Goal: Find specific page/section: Find specific page/section

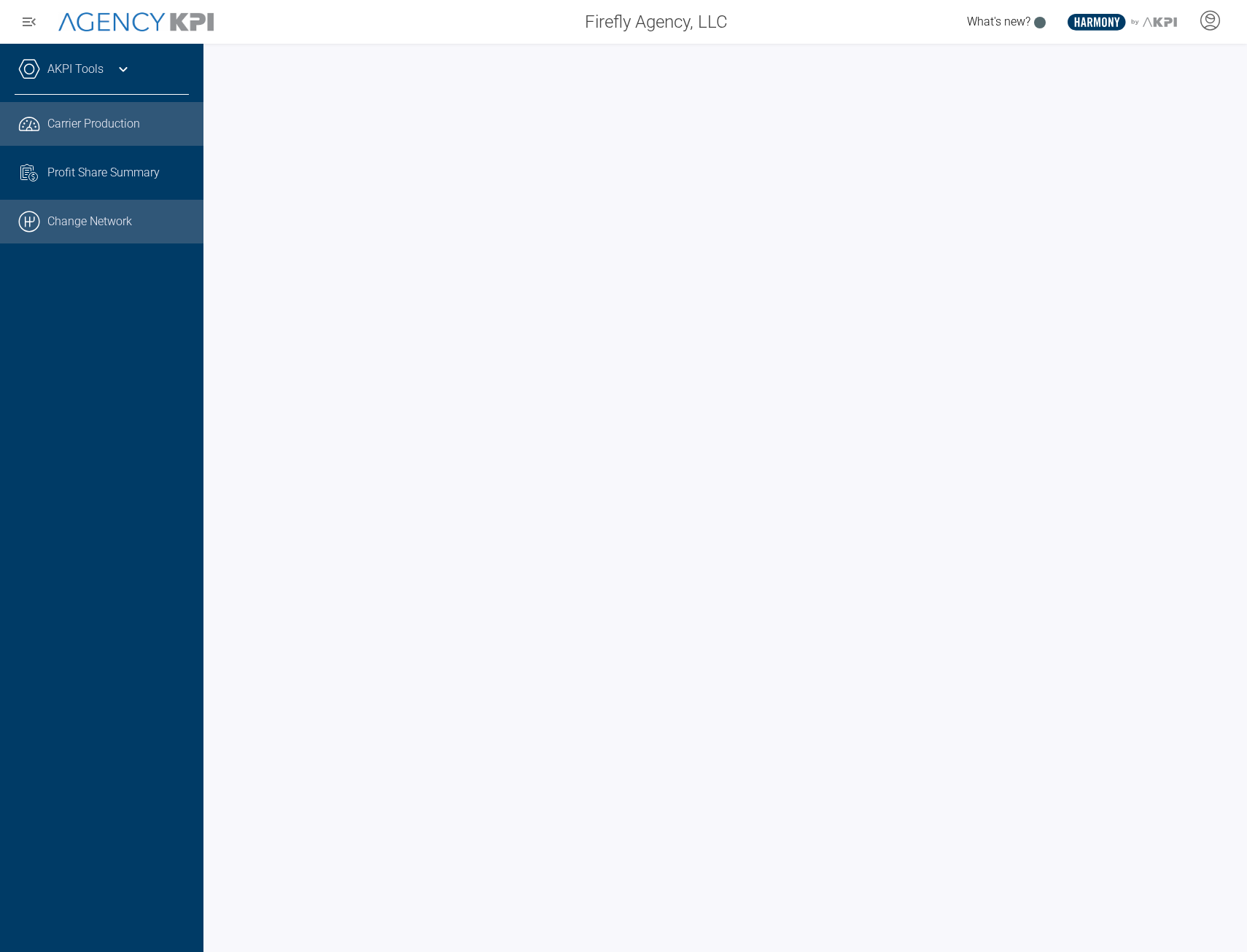
click at [100, 223] on link ".cls-1{fill:none;stroke:#000;stroke-linecap:round;stroke-linejoin:round;stroke-…" at bounding box center [101, 222] width 203 height 44
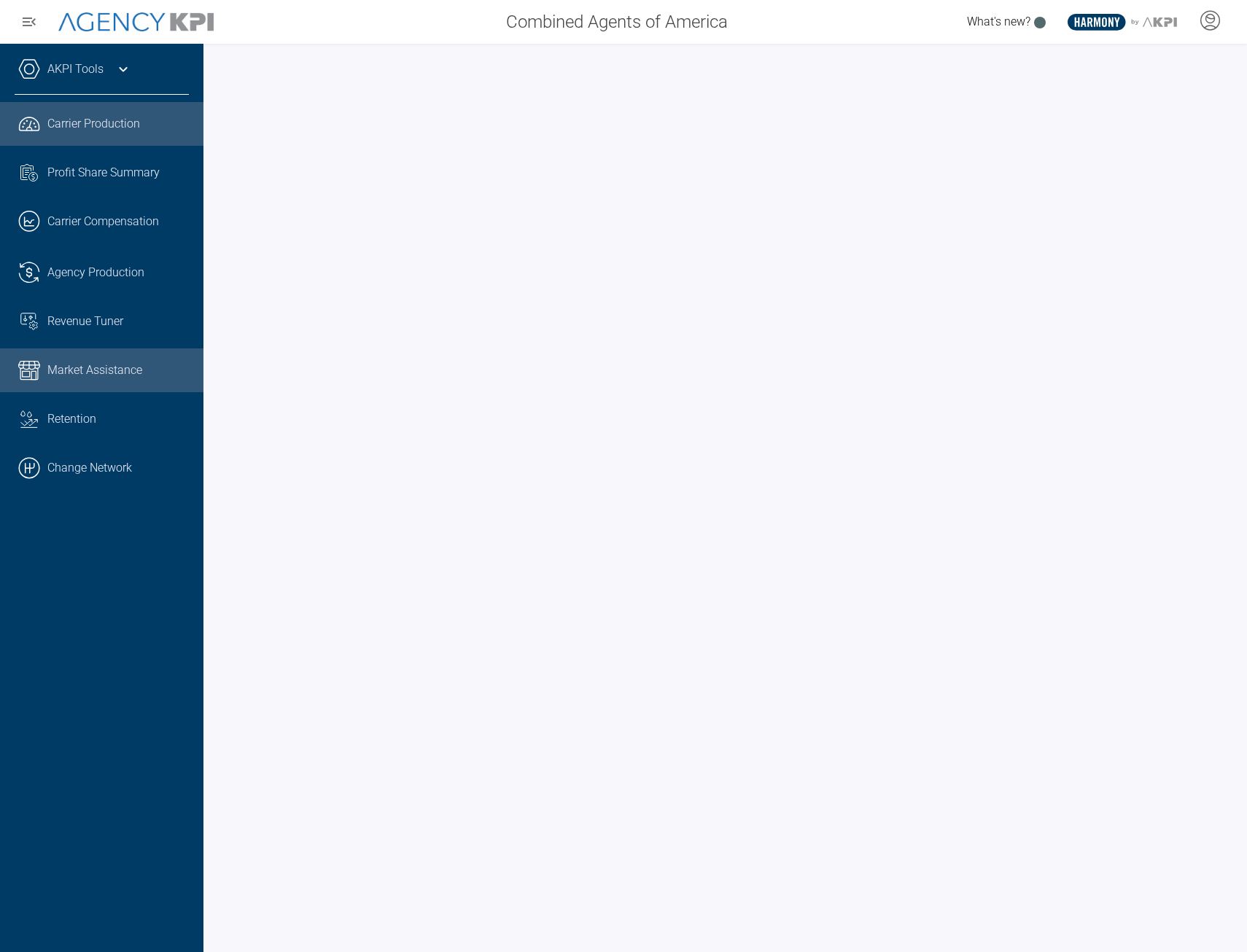
click at [117, 387] on link "Market Assistance" at bounding box center [101, 371] width 203 height 44
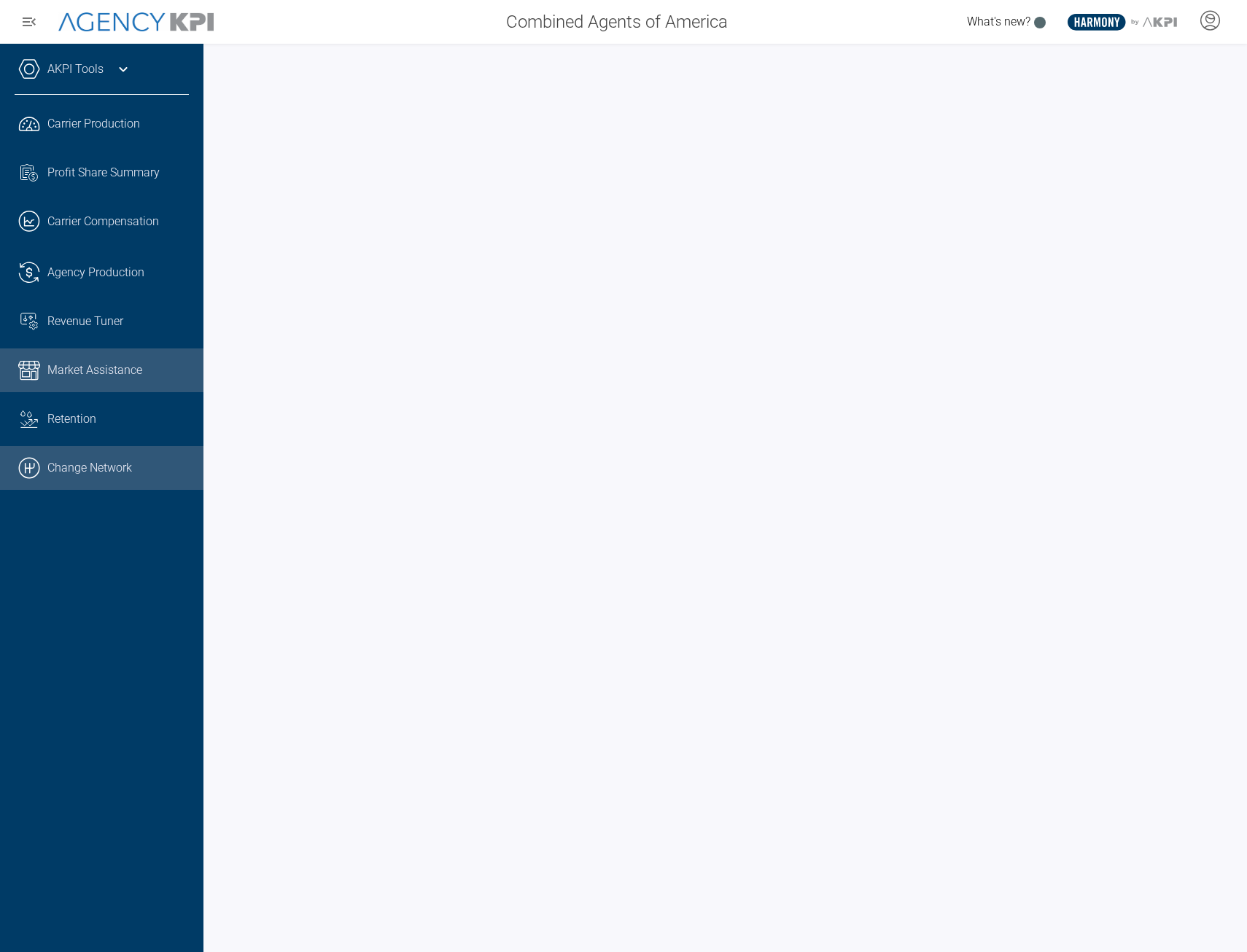
click at [158, 478] on link ".cls-1{fill:none;stroke:#000;stroke-linecap:round;stroke-linejoin:round;stroke-…" at bounding box center [101, 468] width 203 height 44
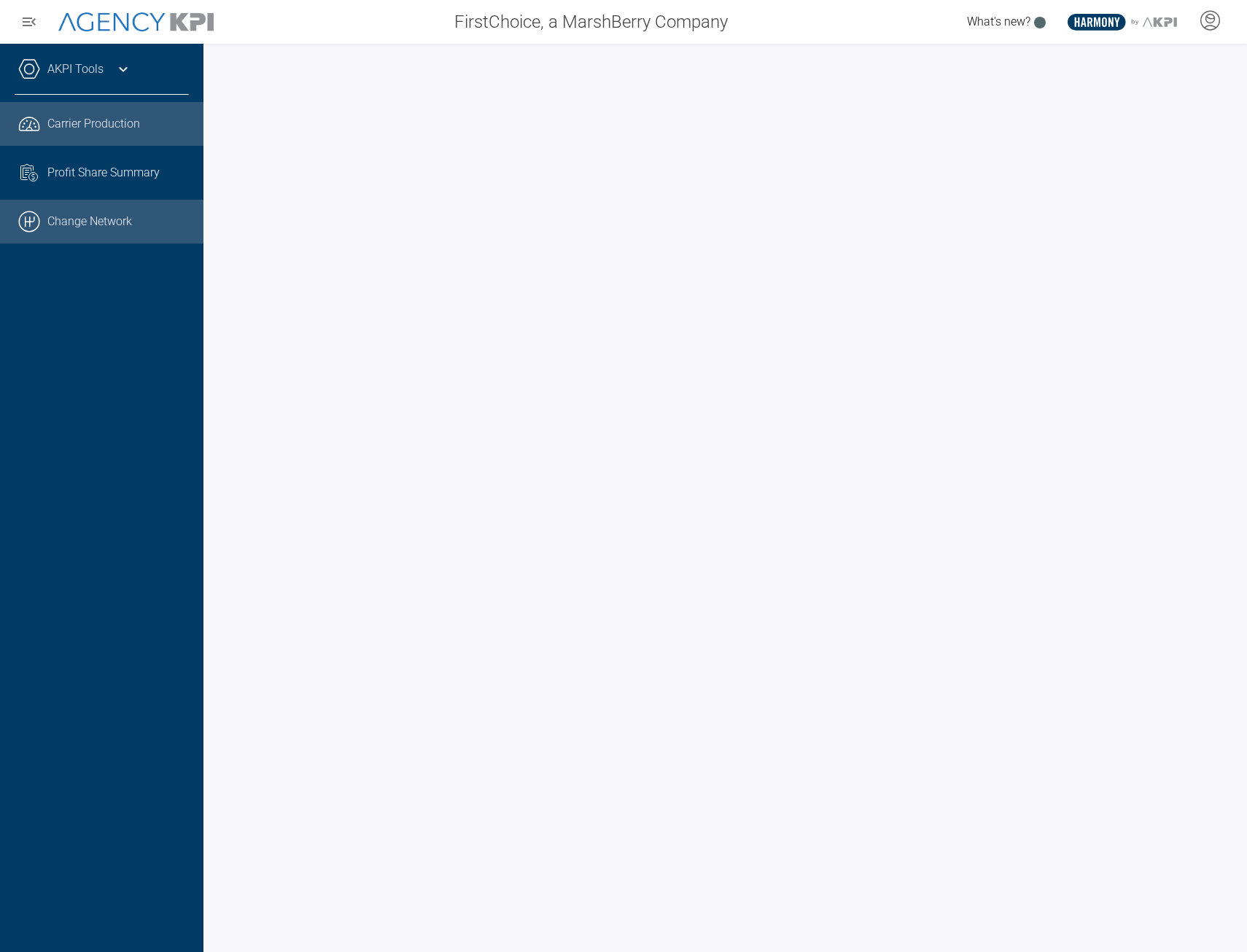
click at [110, 207] on link ".cls-1{fill:none;stroke:#000;stroke-linecap:round;stroke-linejoin:round;stroke-…" at bounding box center [101, 222] width 203 height 44
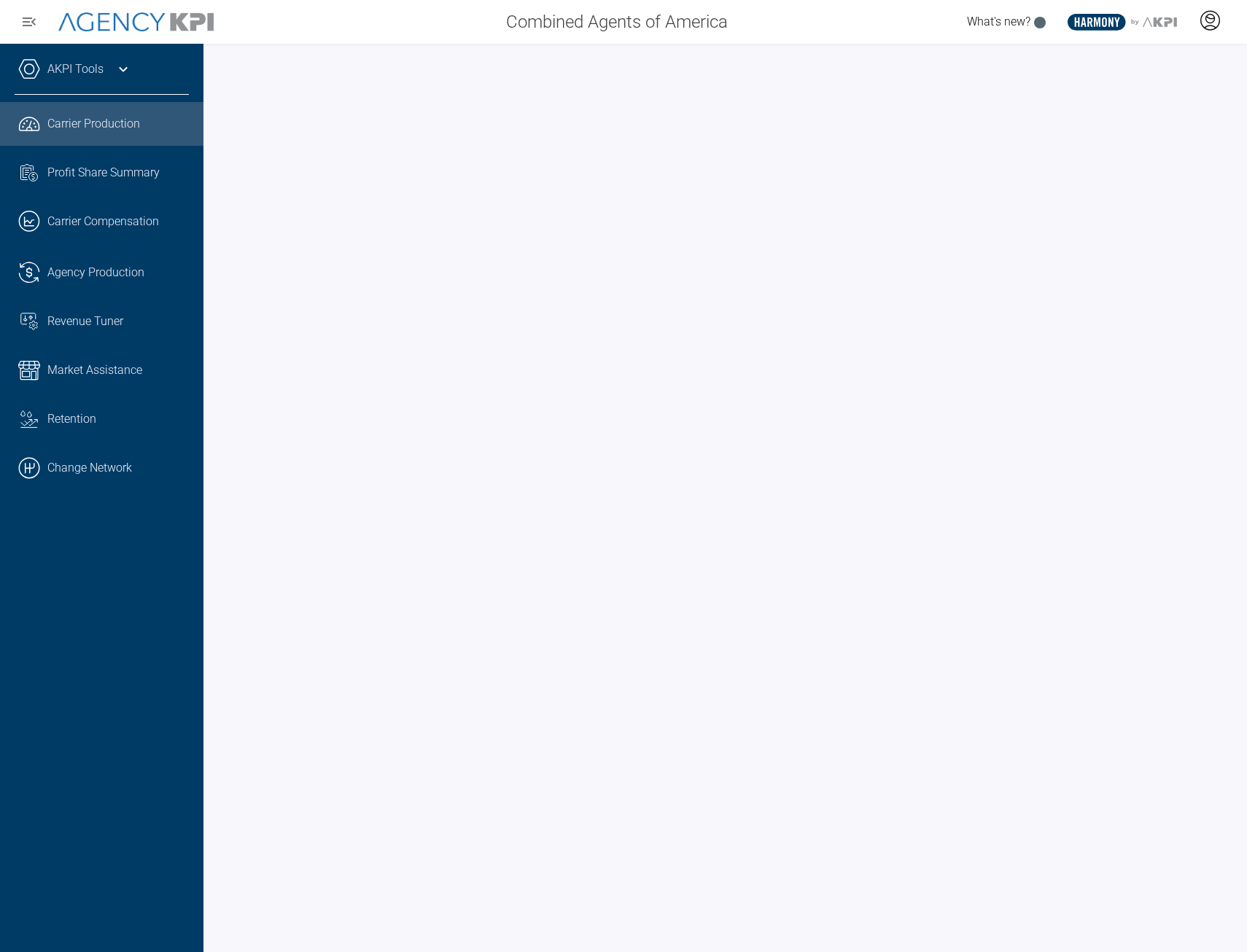
click at [1208, 21] on icon at bounding box center [1210, 20] width 22 height 22
click at [1119, 56] on span "Admin Portal" at bounding box center [1140, 60] width 63 height 11
click at [115, 366] on span "Market Assistance" at bounding box center [95, 370] width 95 height 17
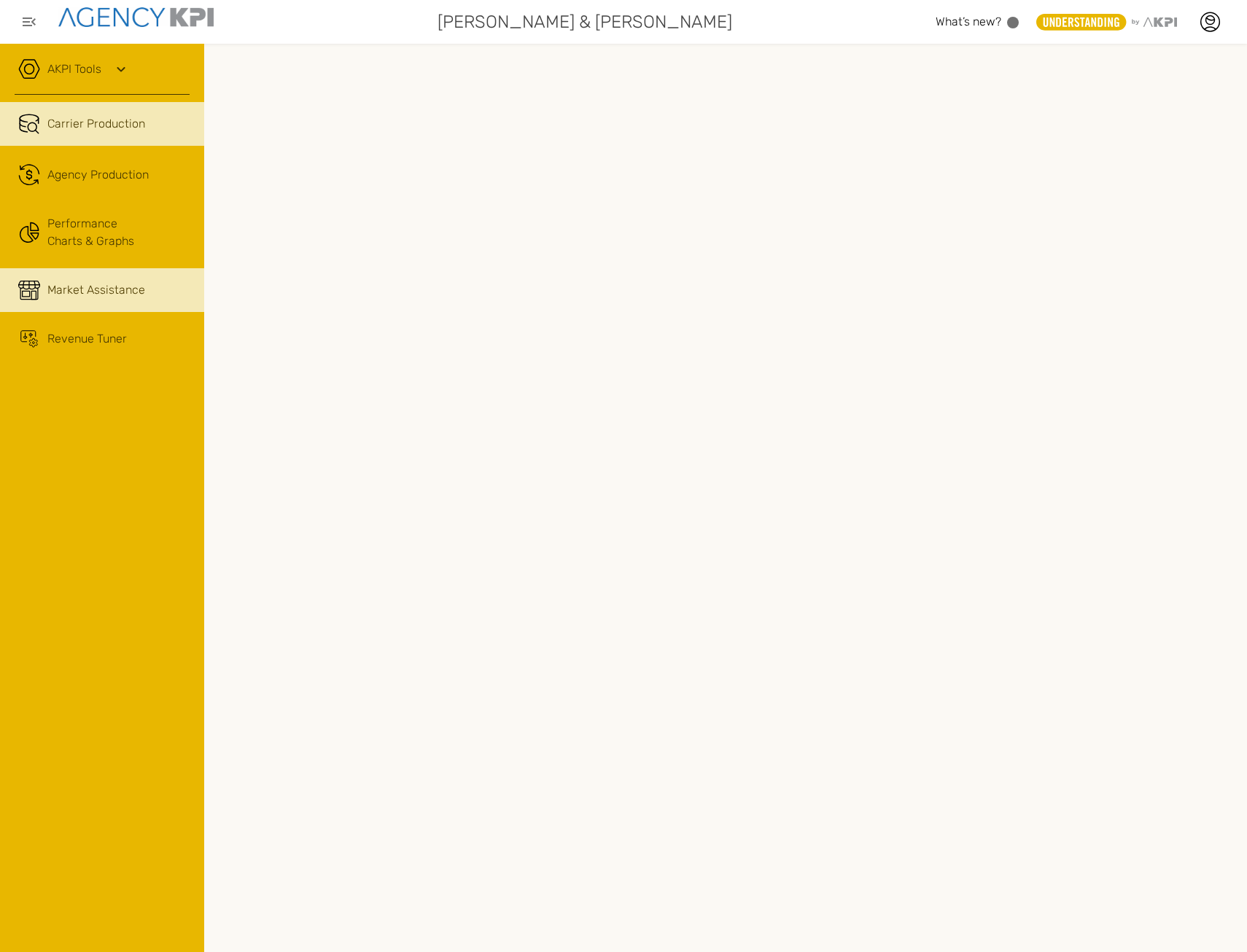
click at [144, 295] on div "Market Assistance" at bounding box center [119, 290] width 142 height 17
